Goal: Book appointment/travel/reservation

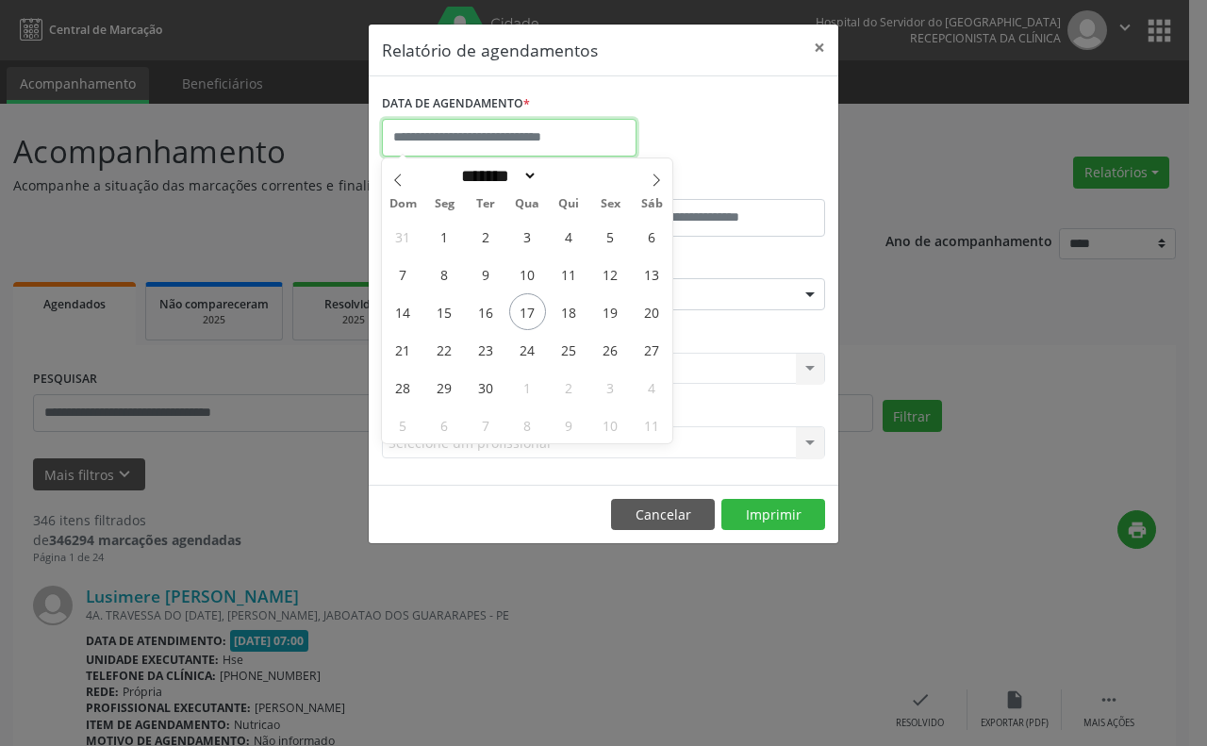
click at [492, 128] on input "text" at bounding box center [509, 138] width 255 height 38
click at [521, 300] on span "17" at bounding box center [527, 311] width 37 height 37
type input "**********"
click at [521, 300] on span "17" at bounding box center [527, 311] width 37 height 37
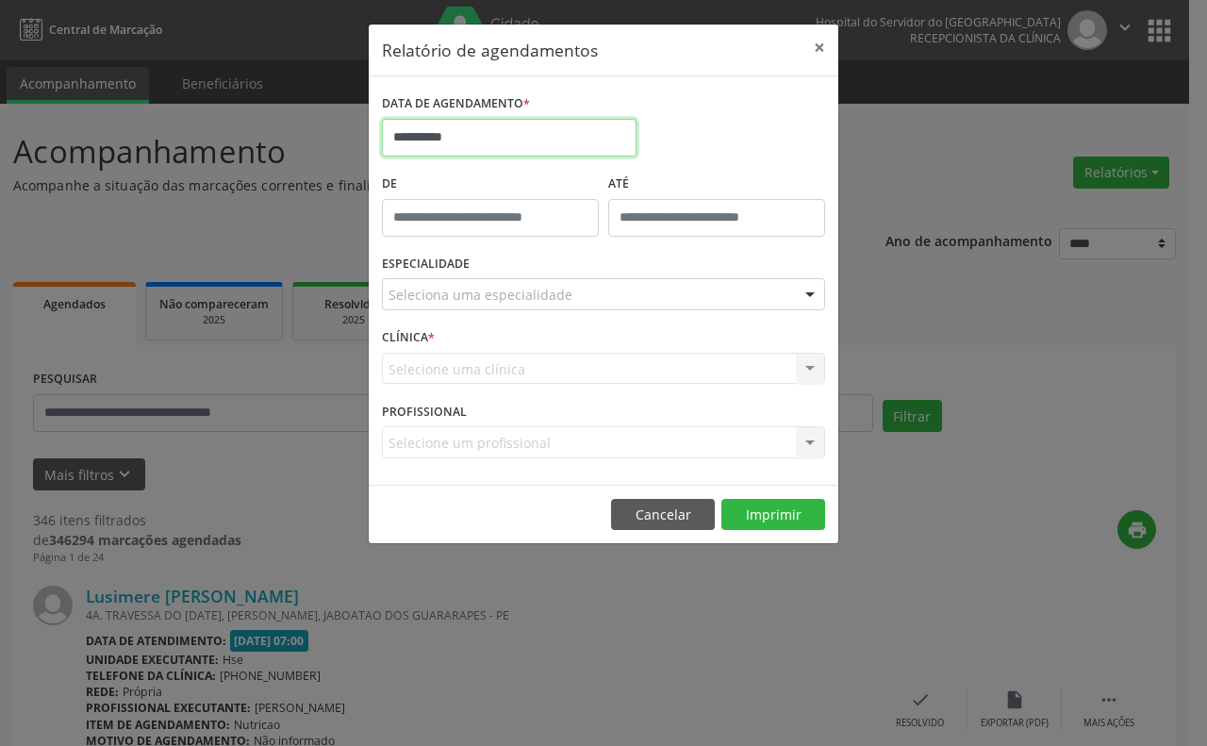
click at [528, 133] on input "**********" at bounding box center [509, 138] width 255 height 38
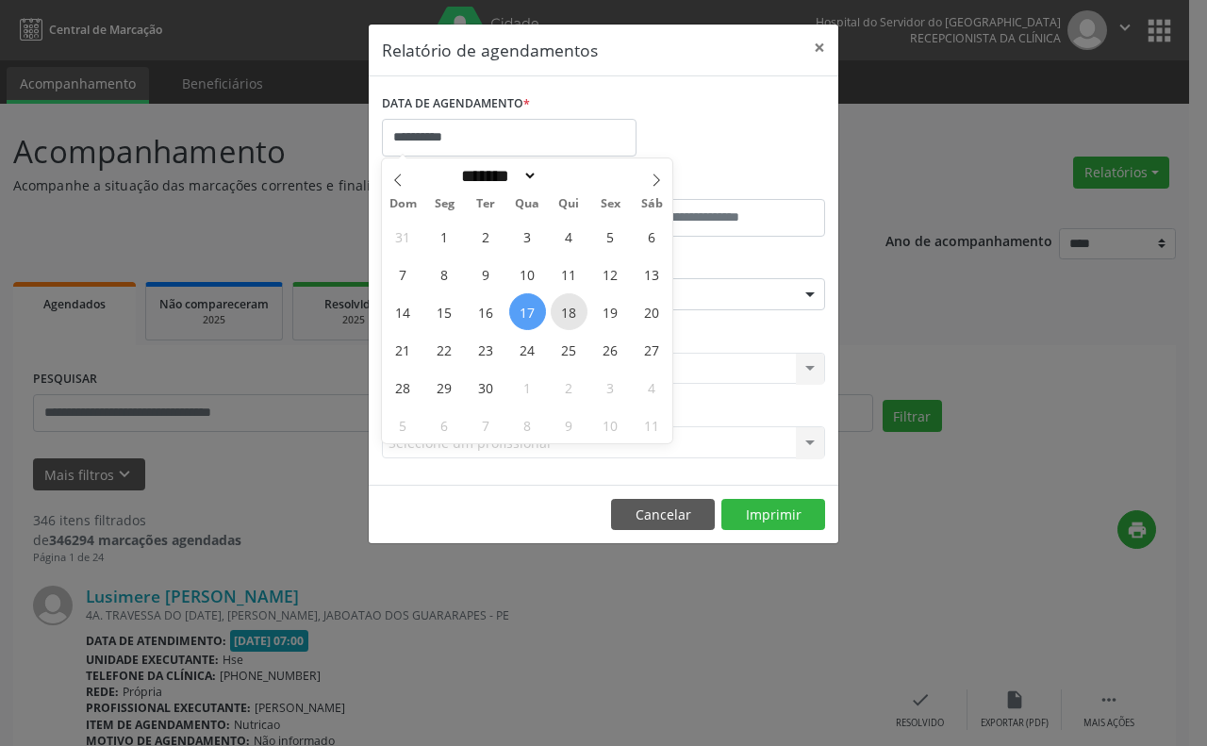
click at [563, 300] on span "18" at bounding box center [569, 311] width 37 height 37
type input "**********"
click at [563, 300] on span "18" at bounding box center [569, 311] width 37 height 37
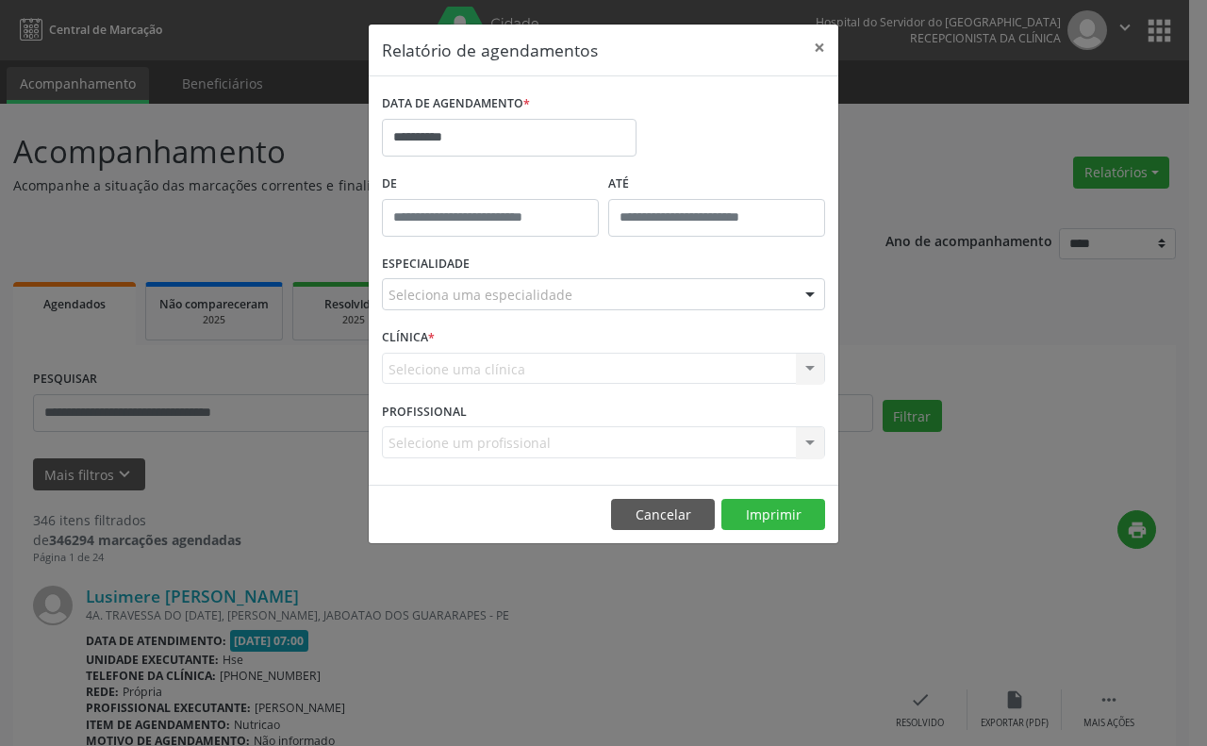
click at [587, 288] on div "Seleciona uma especialidade" at bounding box center [603, 294] width 443 height 32
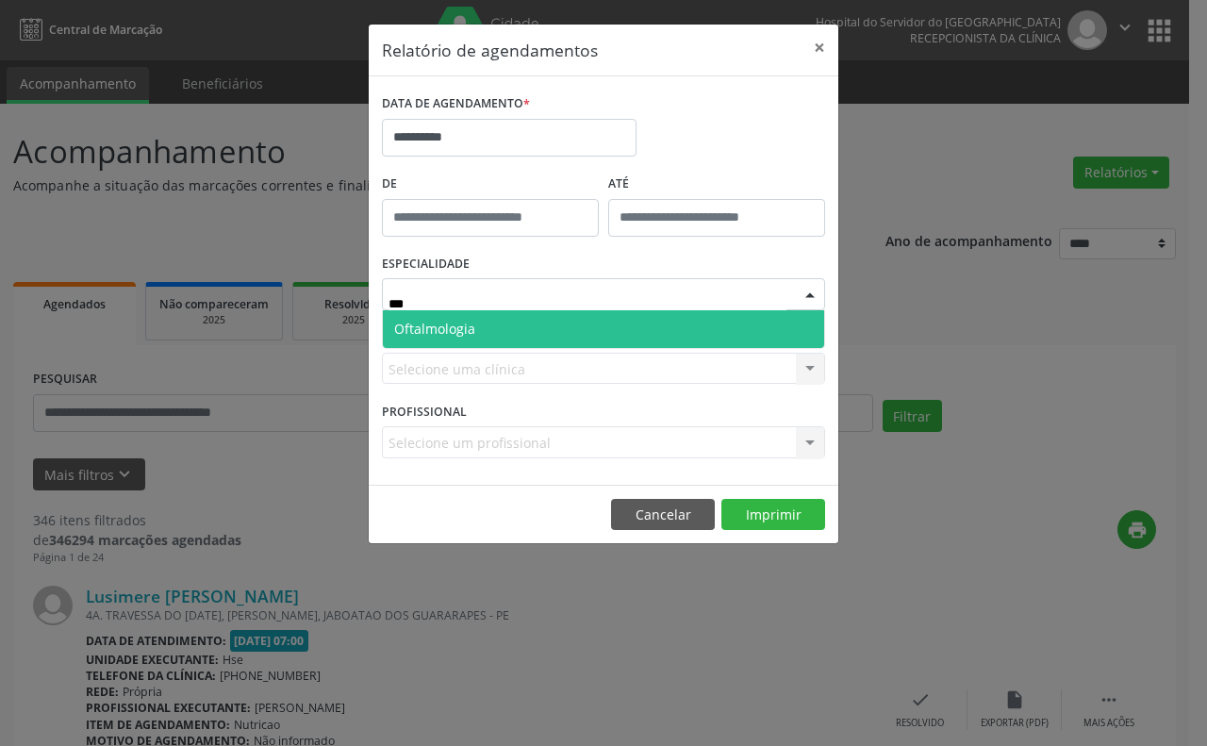
type input "****"
click at [509, 337] on span "Oftalmologia" at bounding box center [603, 329] width 441 height 38
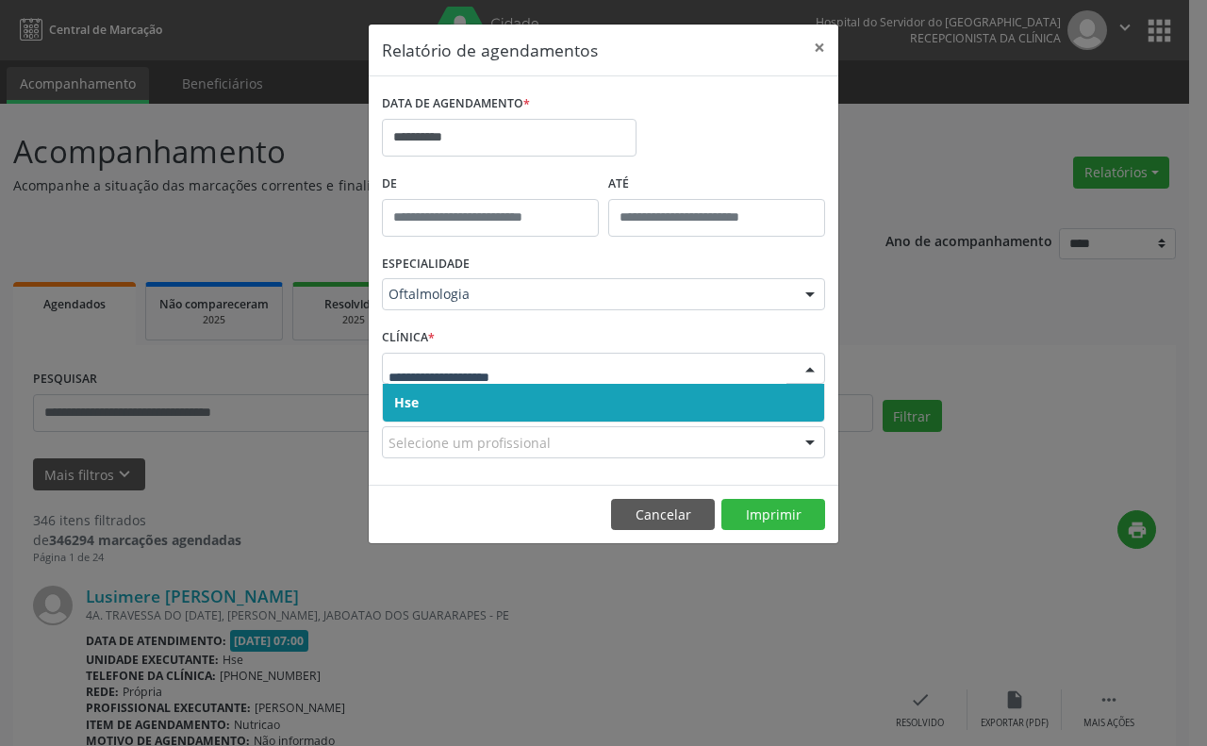
click at [473, 394] on span "Hse" at bounding box center [603, 403] width 441 height 38
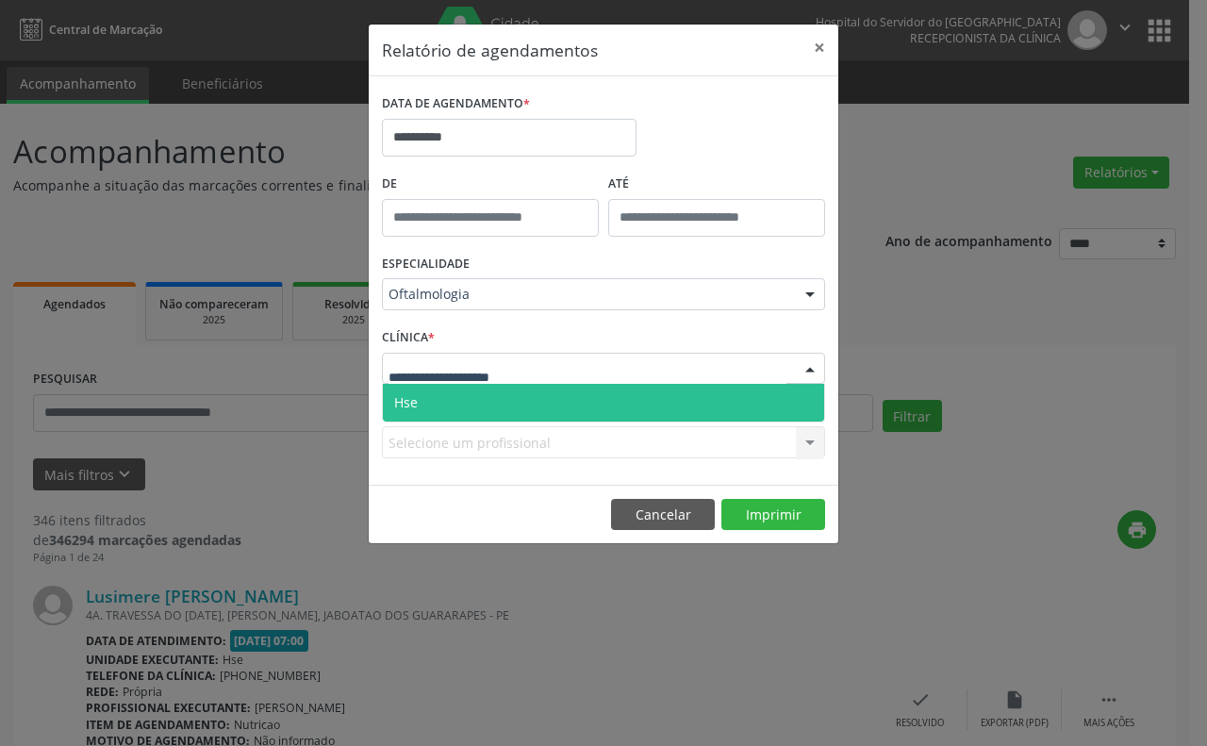
click at [470, 384] on span "Hse" at bounding box center [603, 403] width 441 height 38
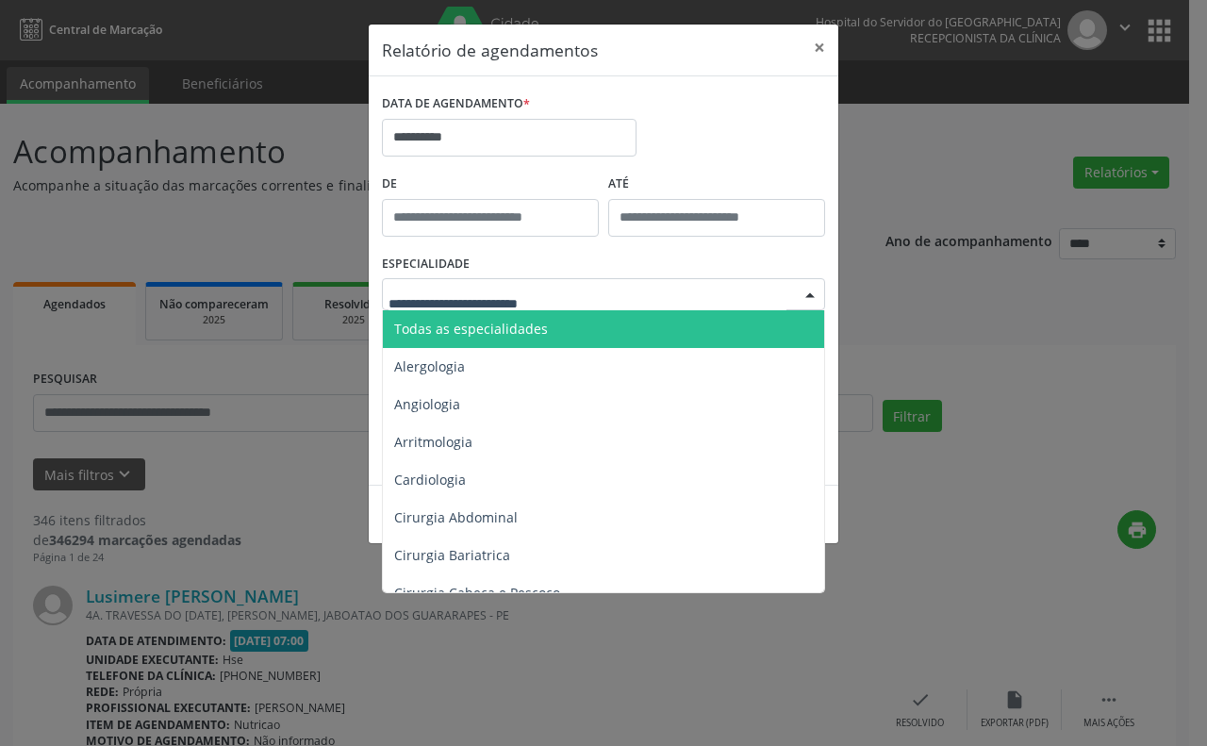
click at [427, 325] on span "Todas as especialidades" at bounding box center [471, 329] width 154 height 18
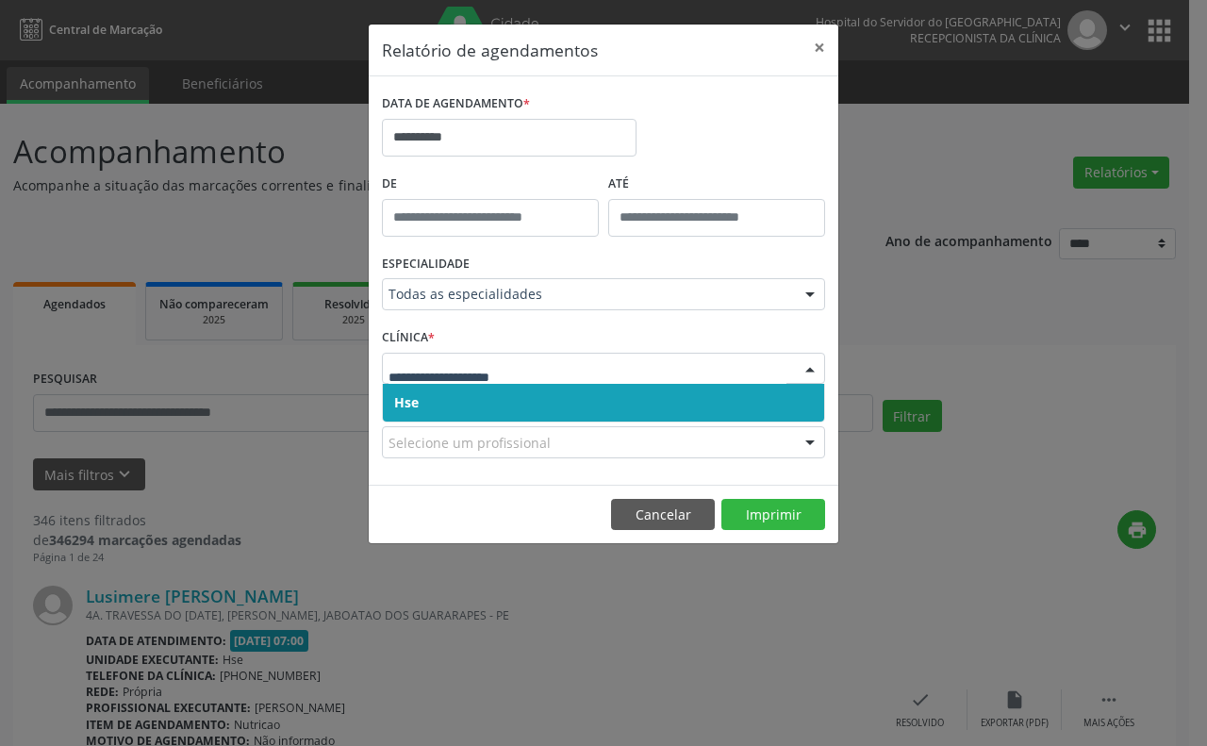
click at [458, 380] on input "text" at bounding box center [587, 378] width 398 height 38
click at [459, 360] on input "text" at bounding box center [587, 378] width 398 height 38
click at [463, 401] on span "Hse" at bounding box center [603, 403] width 441 height 38
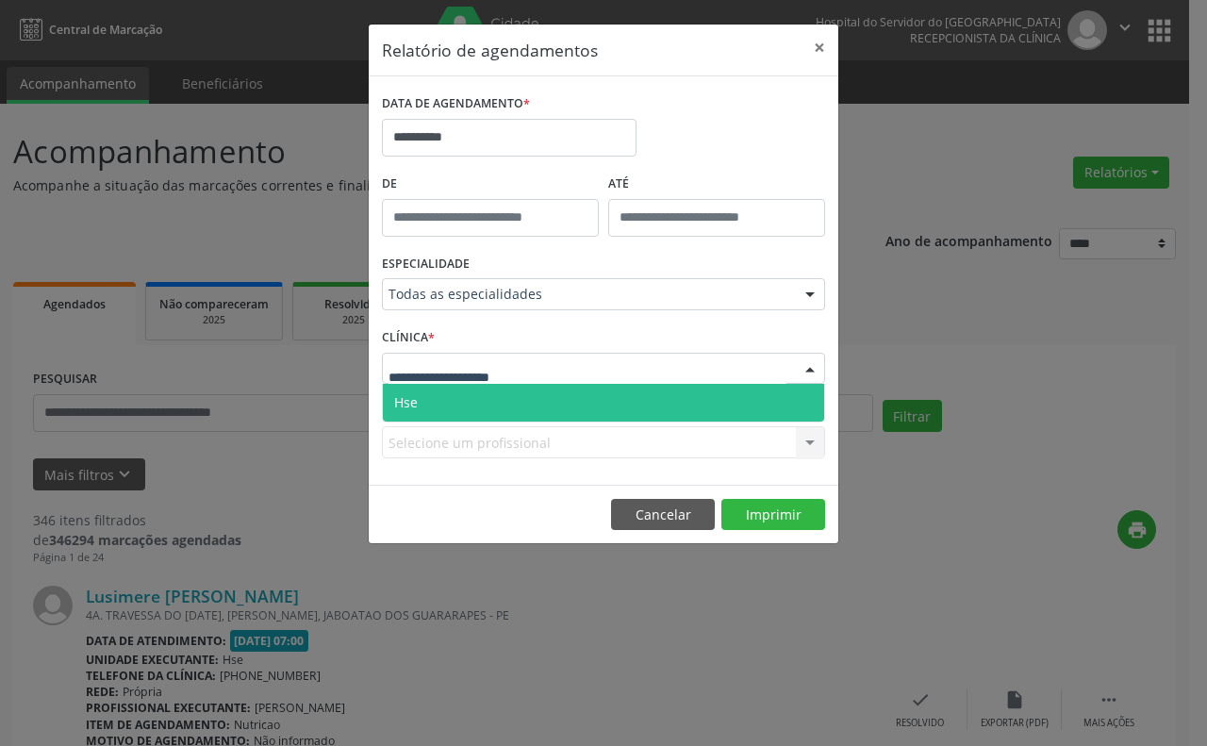
click at [469, 388] on span "Hse" at bounding box center [603, 403] width 441 height 38
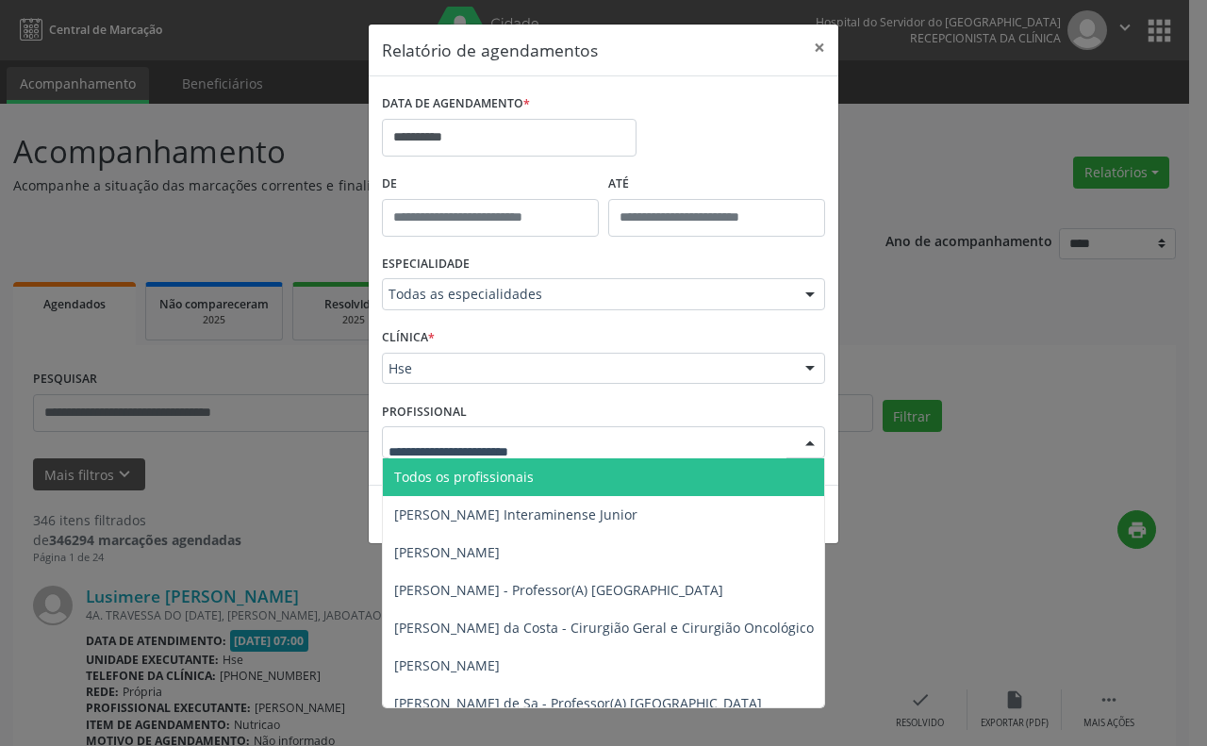
click at [483, 464] on span "Todos os profissionais" at bounding box center [700, 477] width 635 height 38
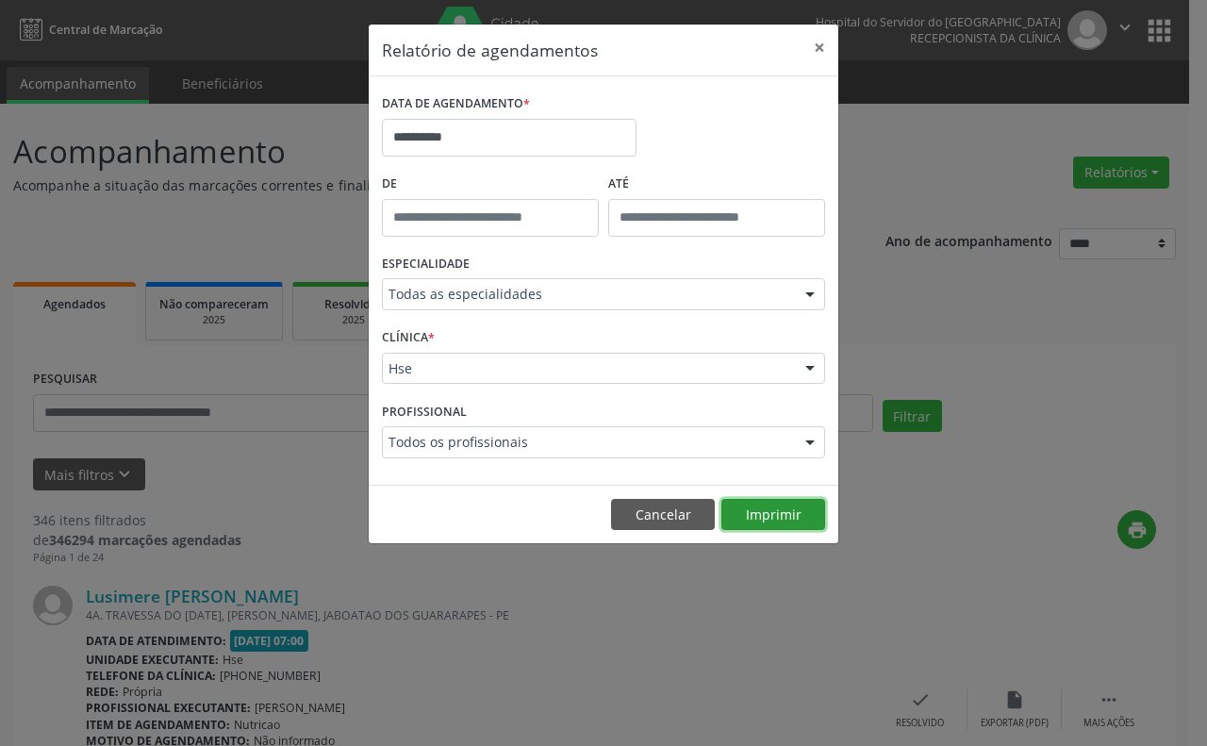
click at [783, 519] on button "Imprimir" at bounding box center [773, 515] width 104 height 32
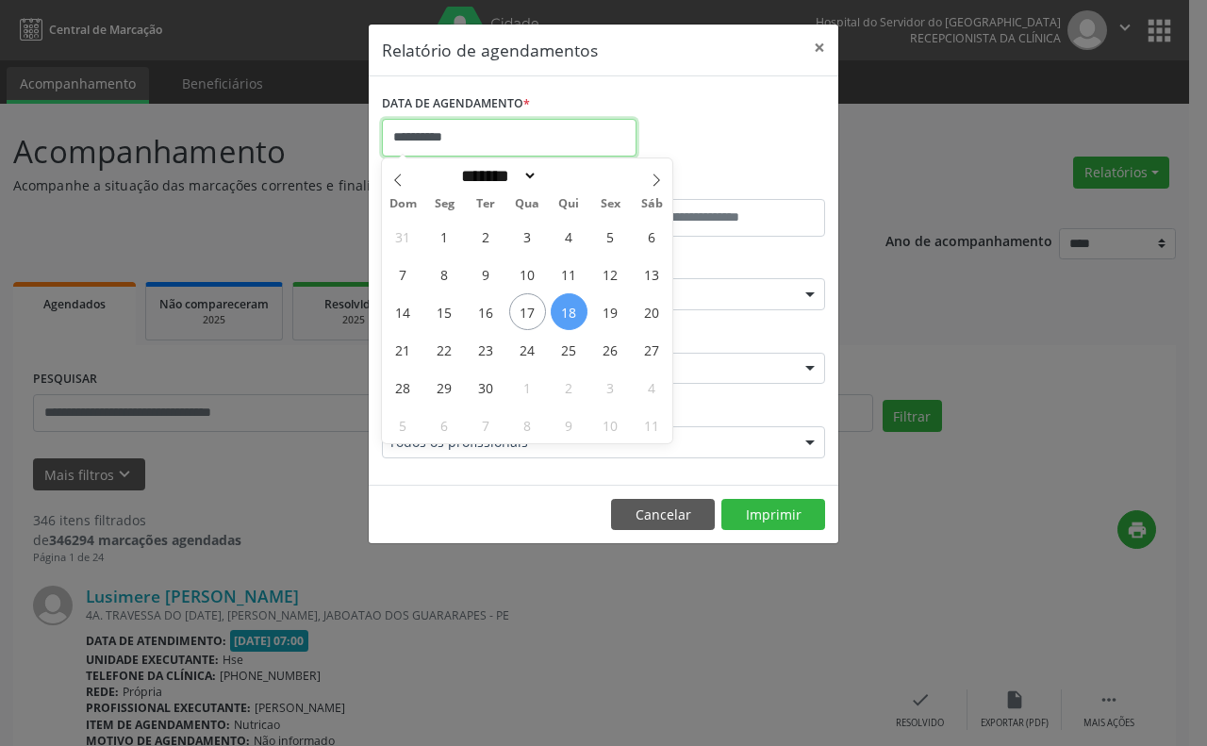
click at [446, 135] on input "**********" at bounding box center [509, 138] width 255 height 38
click at [566, 309] on span "18" at bounding box center [569, 311] width 37 height 37
type input "**********"
click at [572, 312] on span "18" at bounding box center [569, 311] width 37 height 37
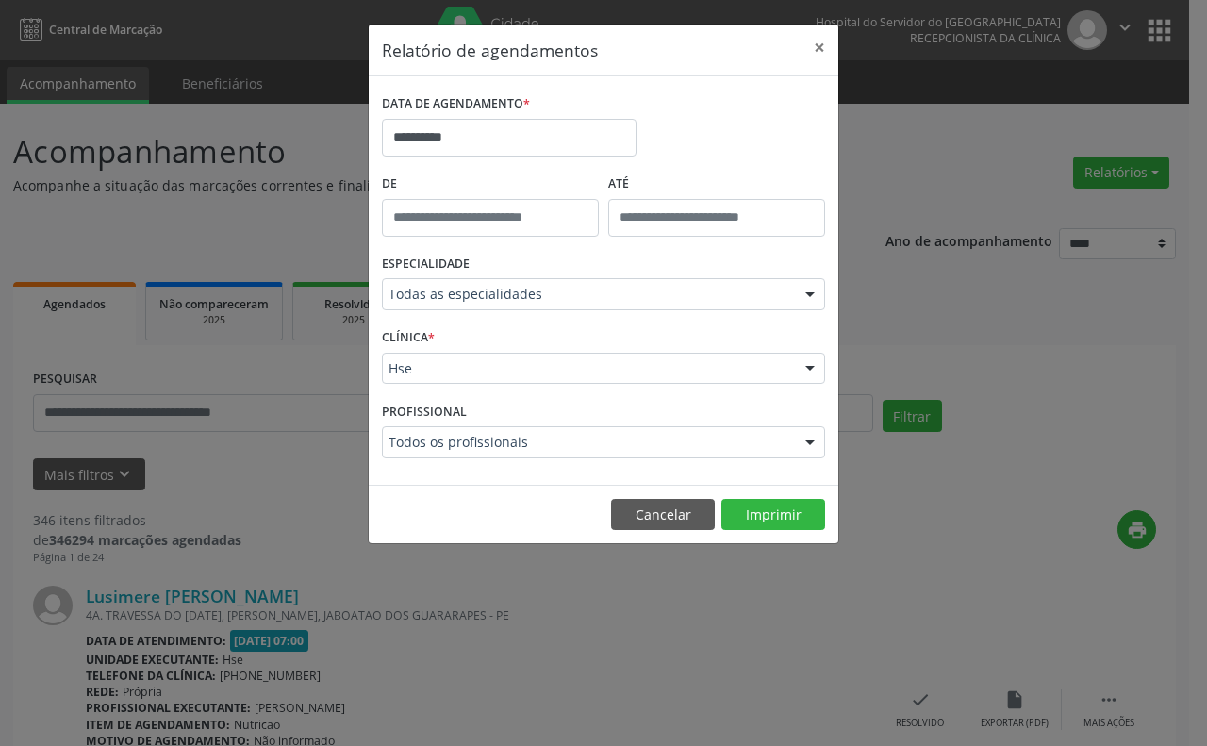
click at [813, 293] on div at bounding box center [810, 295] width 28 height 32
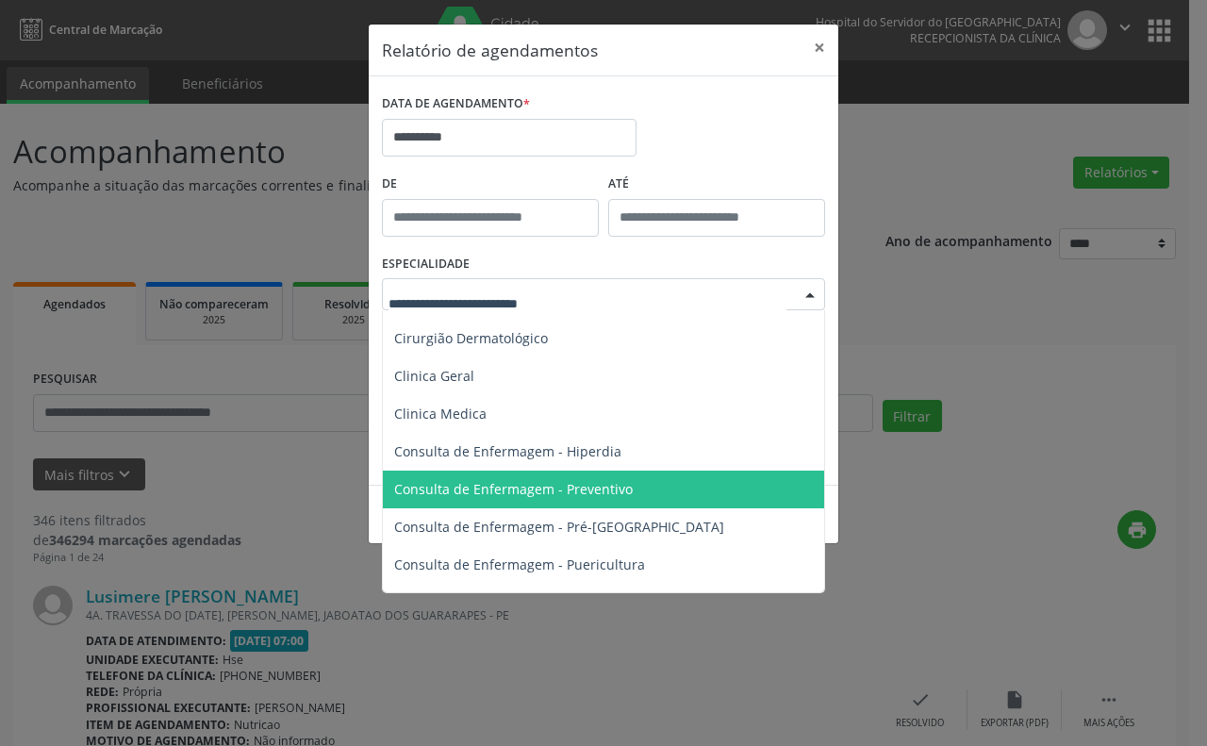
scroll to position [589, 0]
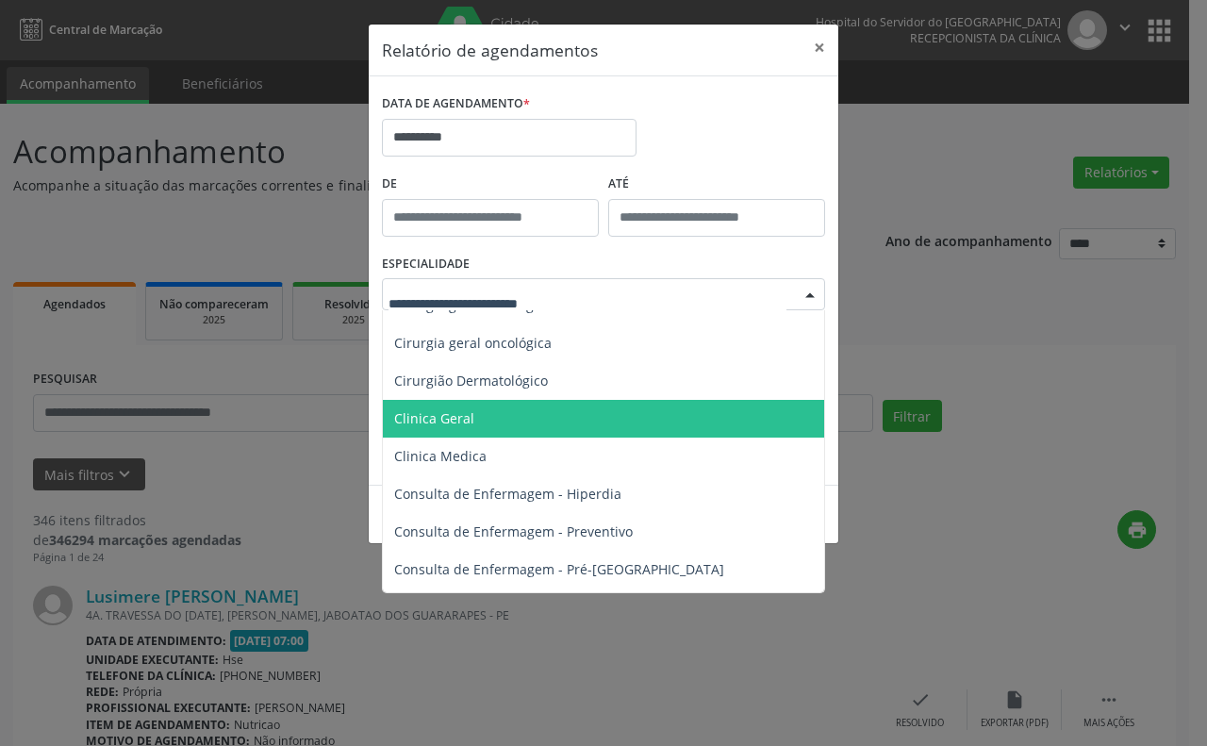
click at [426, 415] on span "Clinica Geral" at bounding box center [434, 418] width 80 height 18
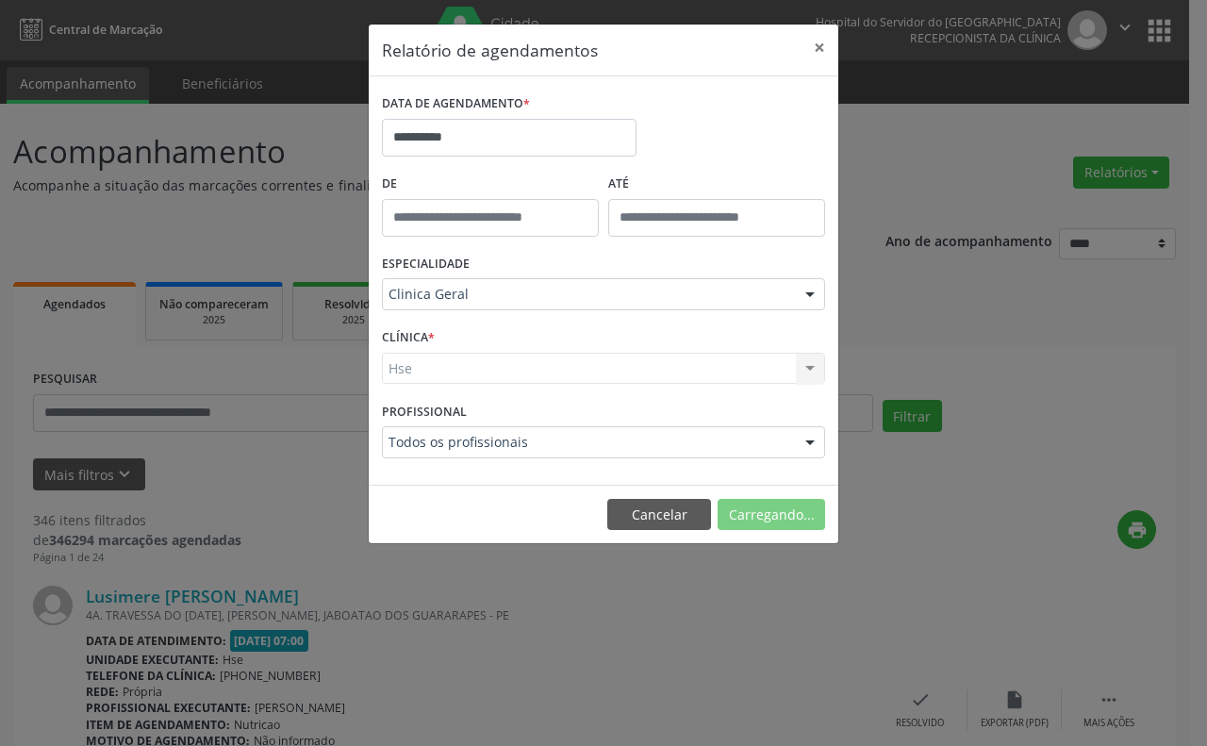
click at [430, 371] on div "Hse Hse Nenhum resultado encontrado para: " " Não há nenhuma opção para ser exi…" at bounding box center [603, 369] width 443 height 32
click at [444, 331] on div "CLÍNICA * Hse Hse Nenhum resultado encontrado para: " " Não há nenhuma opção pa…" at bounding box center [603, 360] width 453 height 74
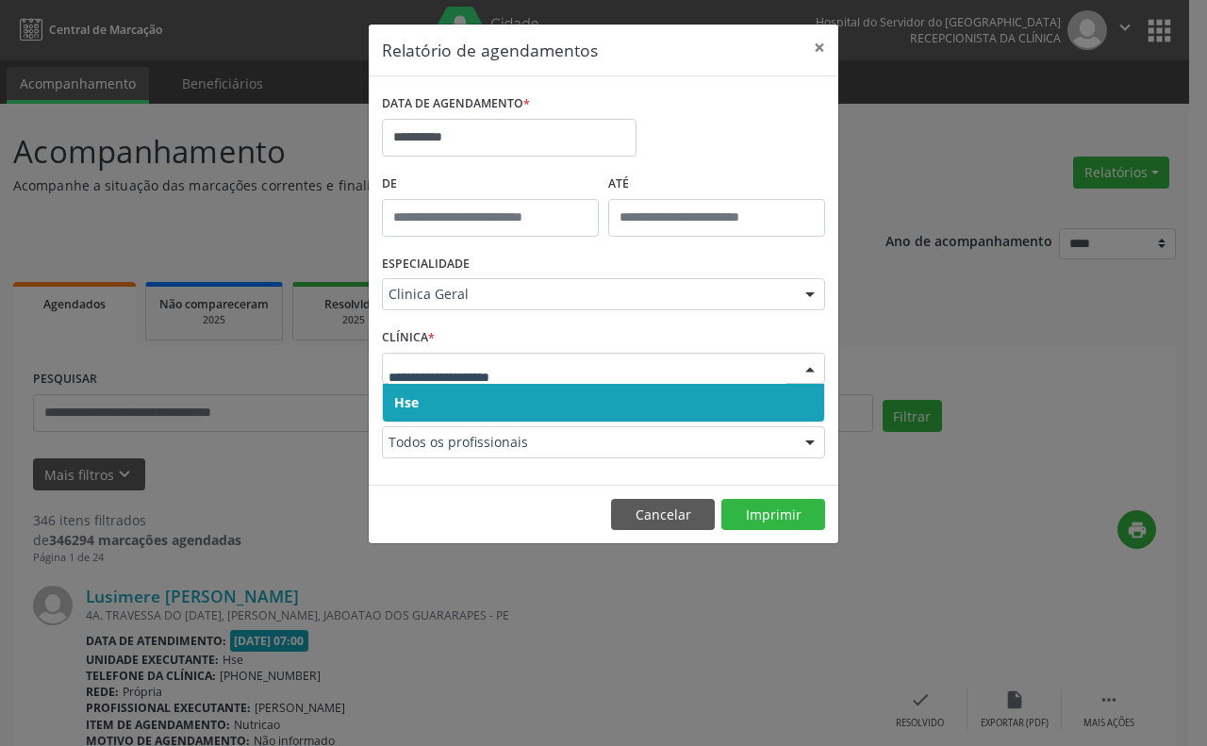
drag, startPoint x: 454, startPoint y: 405, endPoint x: 458, endPoint y: 385, distance: 21.3
click at [454, 403] on span "Hse" at bounding box center [603, 403] width 441 height 38
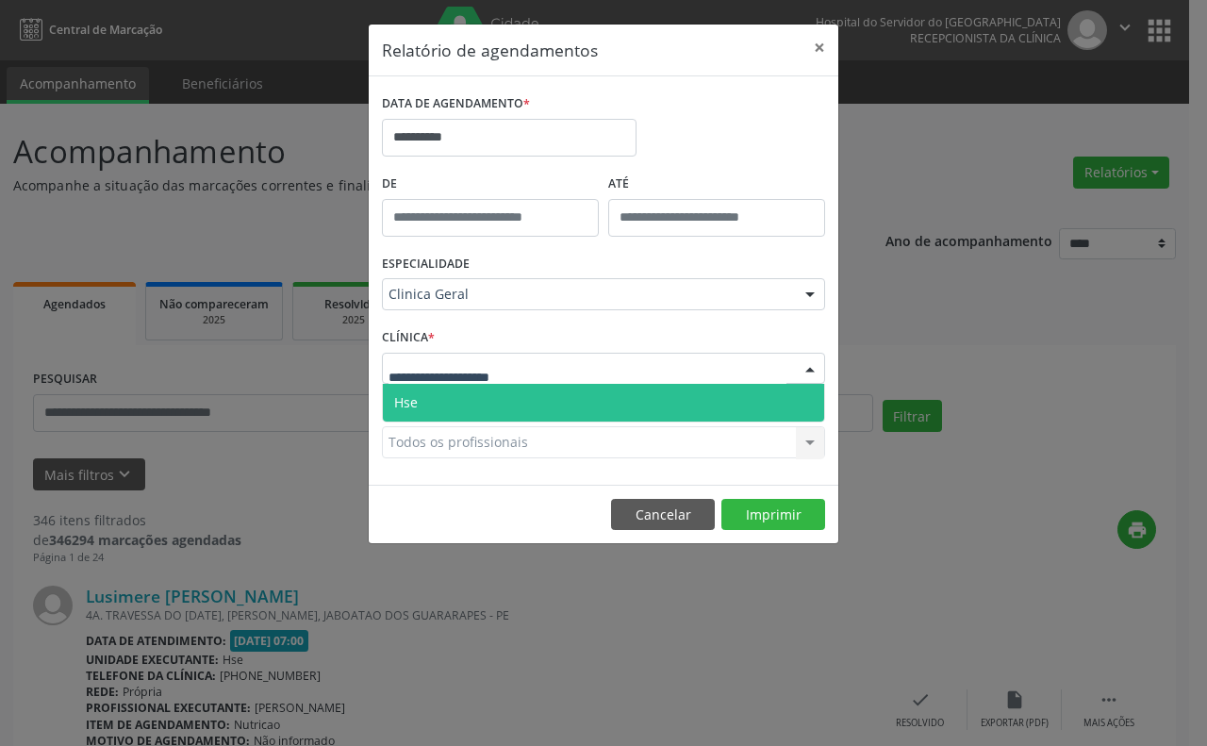
click at [460, 402] on span "Hse" at bounding box center [603, 403] width 441 height 38
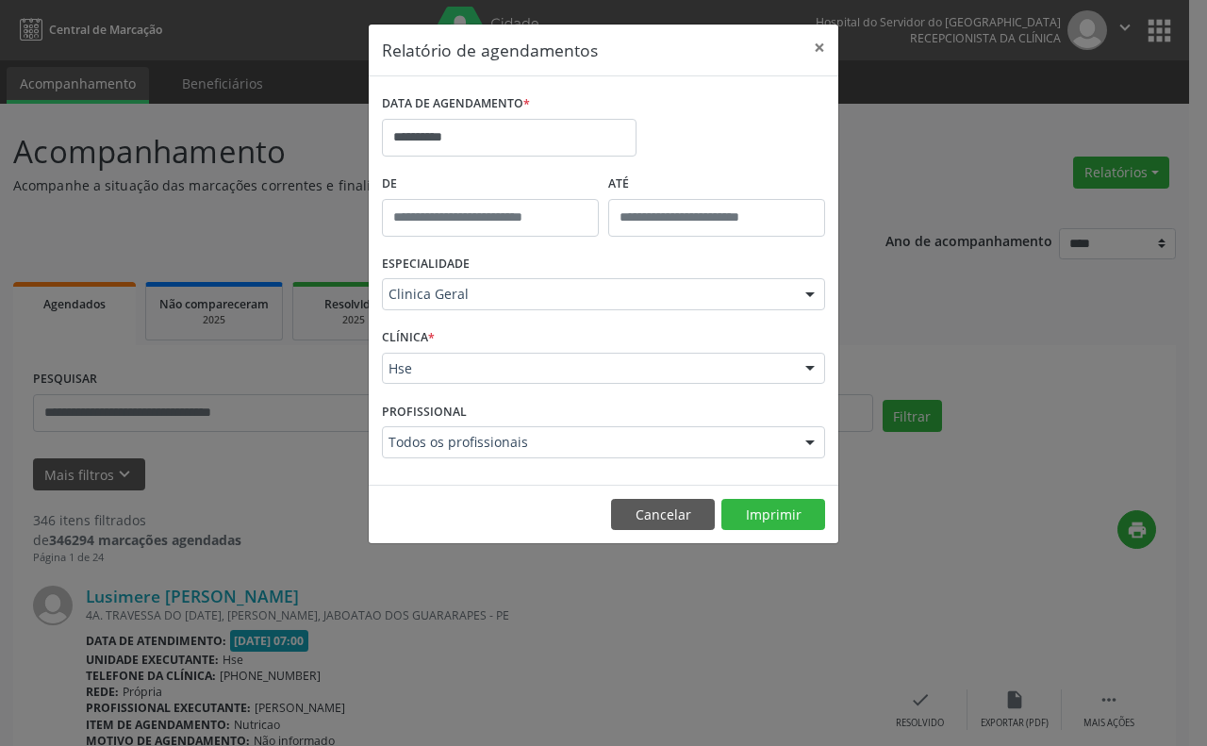
click at [472, 439] on div "Todos os profissionais Todos os profissionais [PERSON_NAME] [PERSON_NAME] [PERS…" at bounding box center [603, 442] width 443 height 32
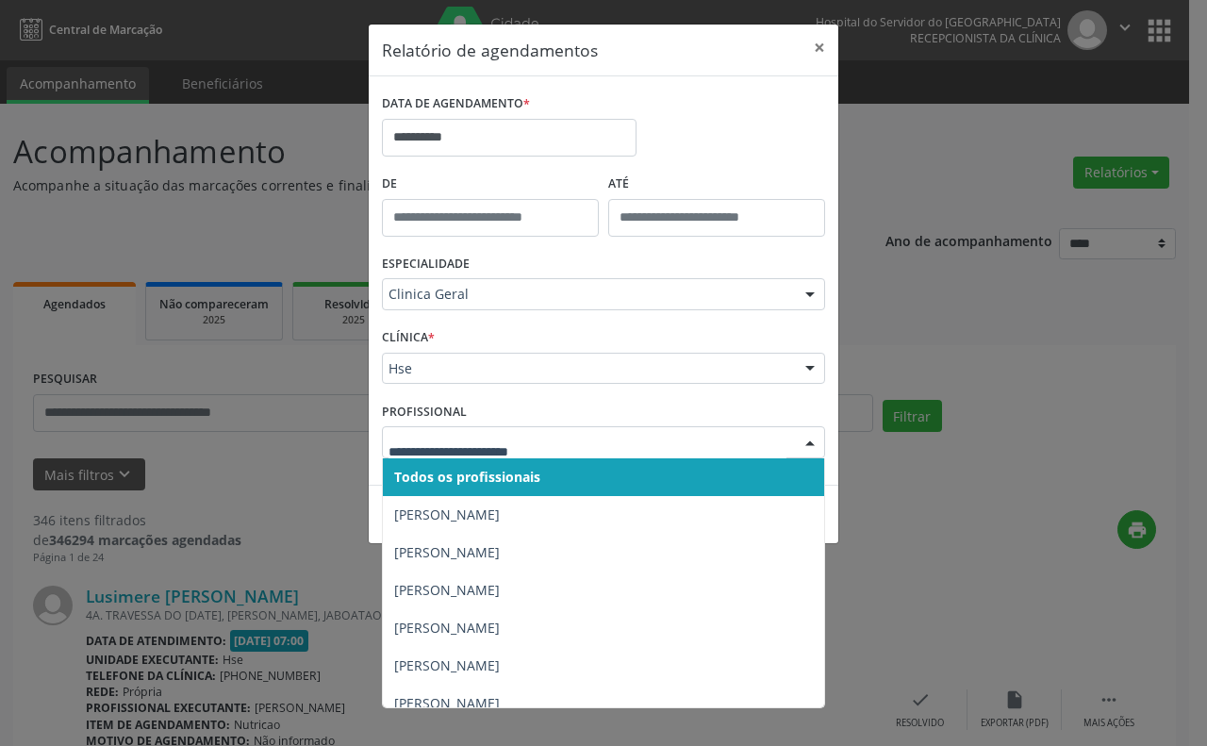
click at [804, 438] on div at bounding box center [810, 443] width 28 height 32
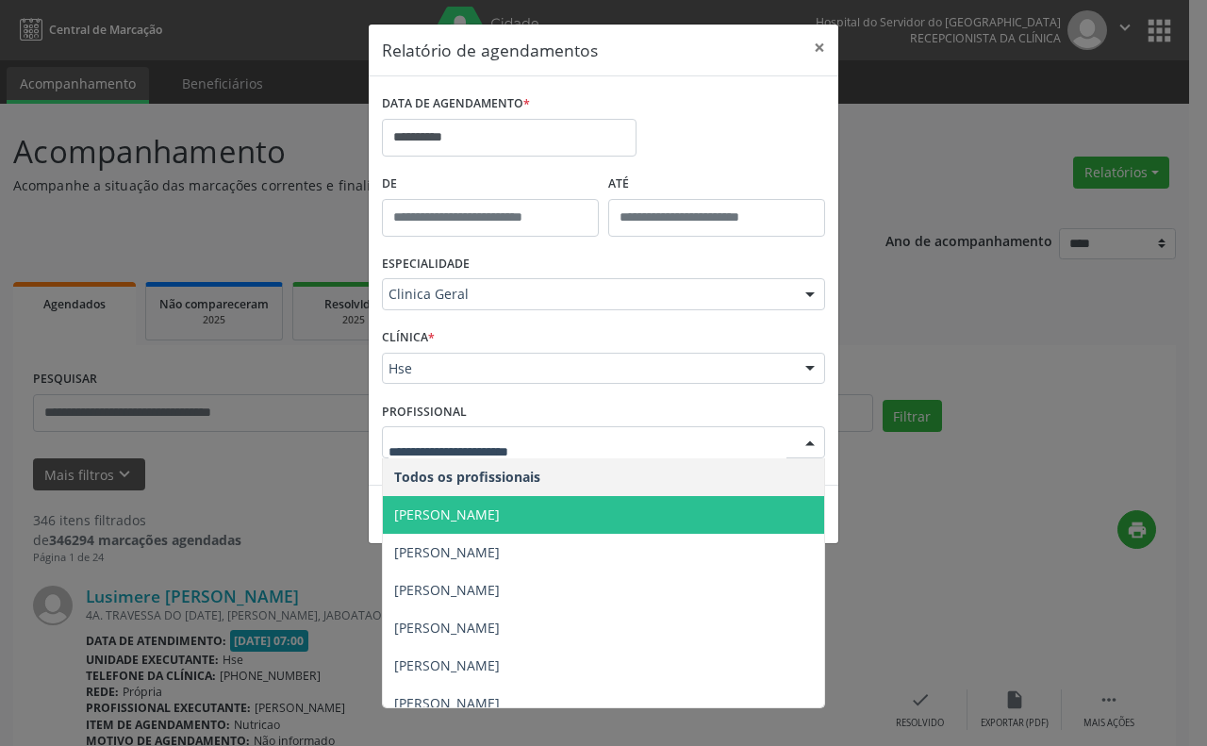
click at [449, 509] on span "[PERSON_NAME]" at bounding box center [447, 514] width 106 height 18
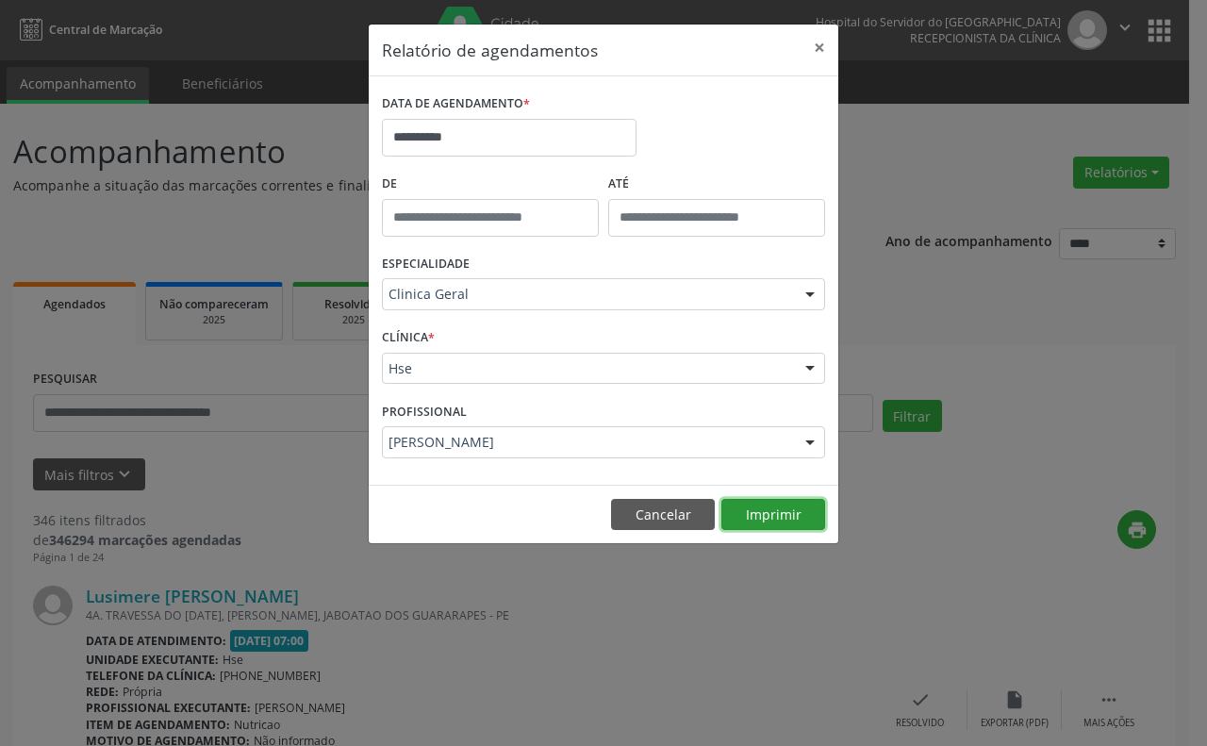
click at [770, 512] on button "Imprimir" at bounding box center [773, 515] width 104 height 32
click at [434, 332] on label "CLÍNICA *" at bounding box center [408, 337] width 53 height 29
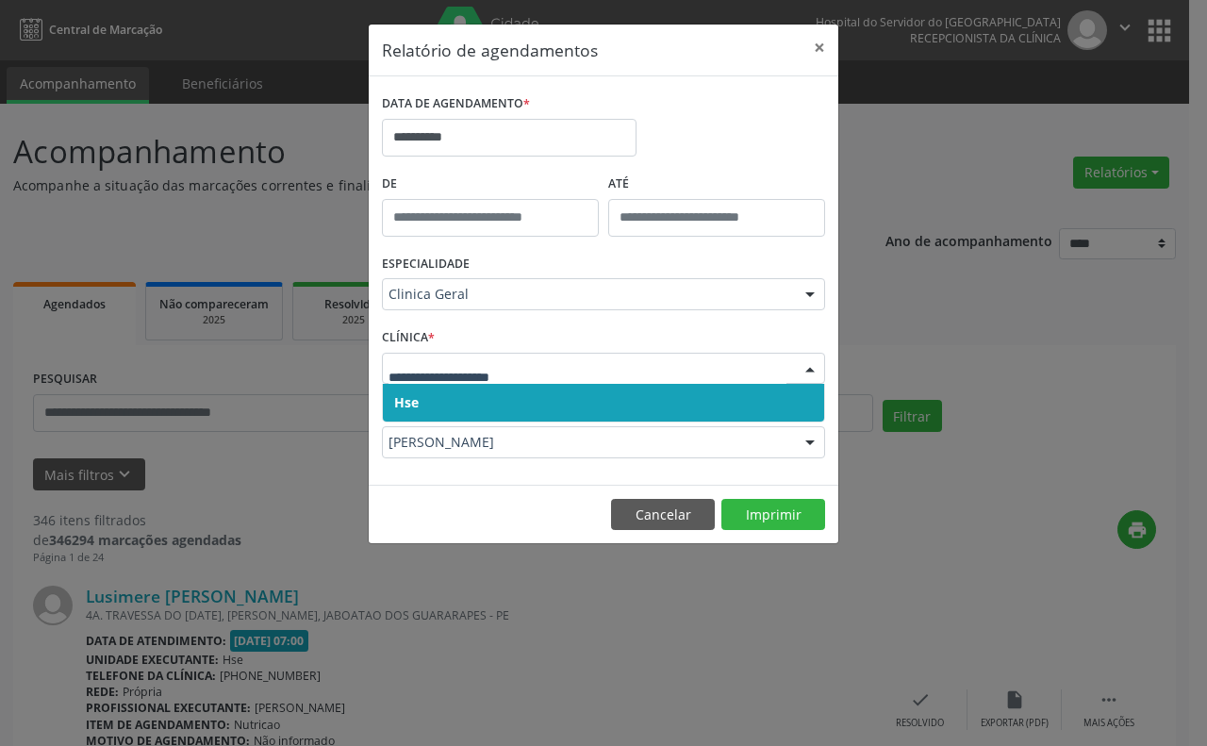
click at [445, 406] on span "Hse" at bounding box center [603, 403] width 441 height 38
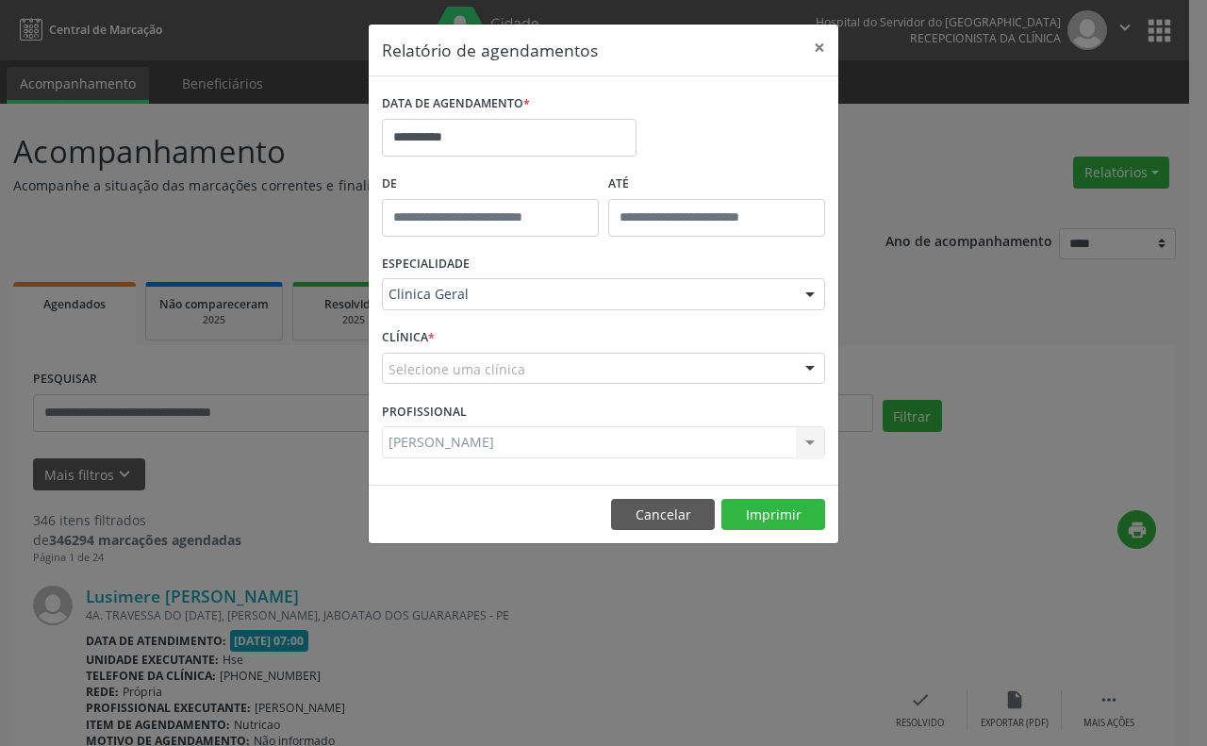
click at [454, 380] on div "CLÍNICA * Selecione uma clínica Hse Nenhum resultado encontrado para: " " Não h…" at bounding box center [603, 360] width 453 height 74
click at [470, 350] on div "CLÍNICA * Selecione uma clínica Hse Nenhum resultado encontrado para: " " Não h…" at bounding box center [603, 360] width 453 height 74
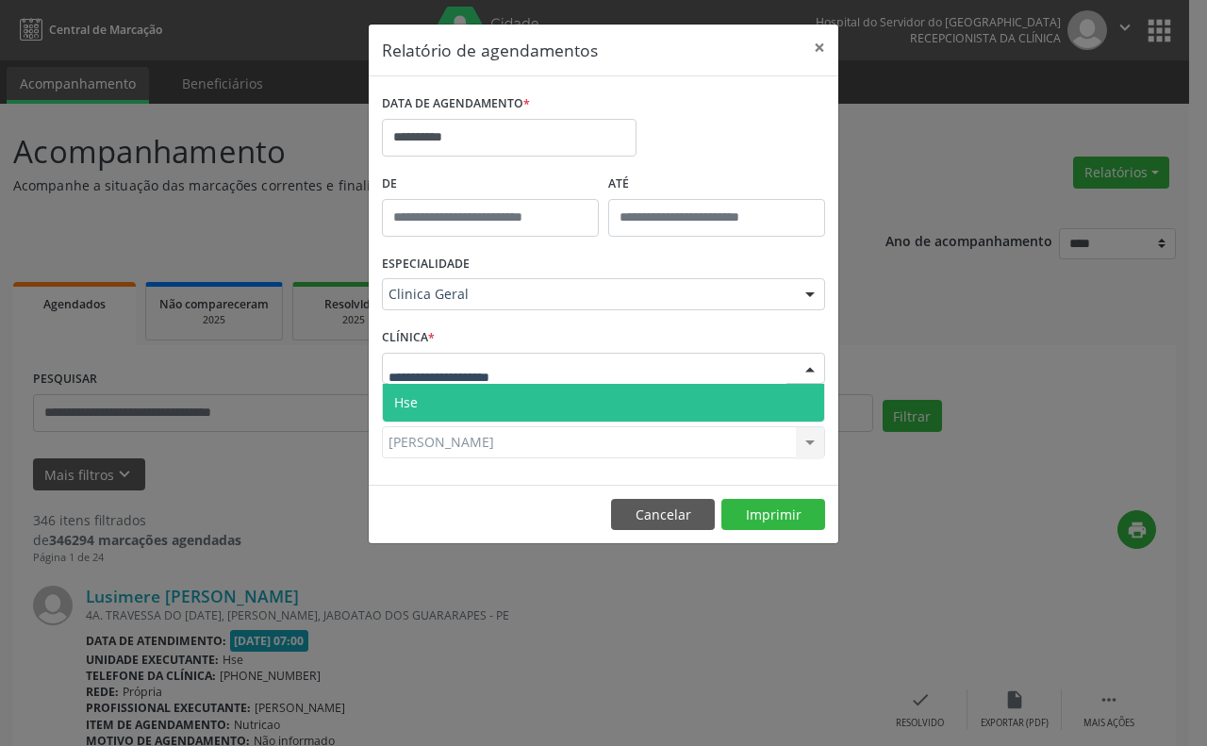
click at [470, 403] on span "Hse" at bounding box center [603, 403] width 441 height 38
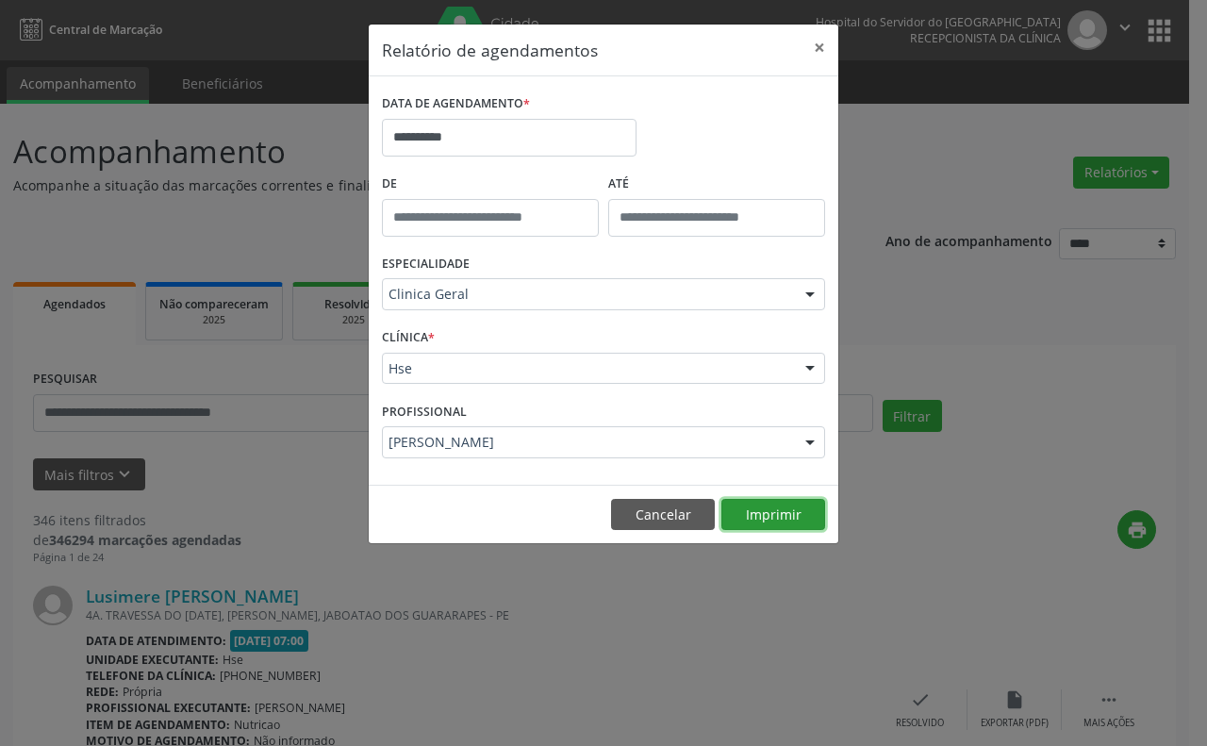
click at [766, 515] on button "Imprimir" at bounding box center [773, 515] width 104 height 32
